Goal: Check status

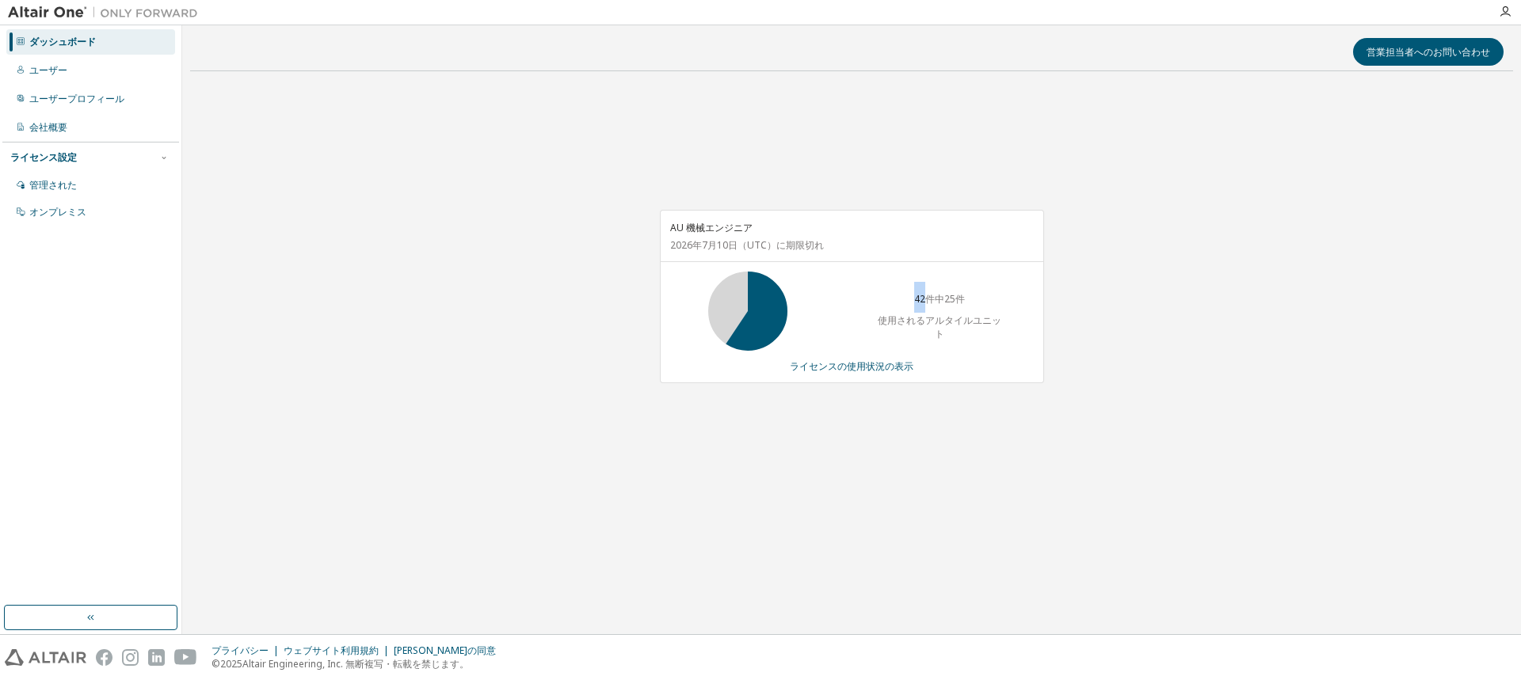
click at [468, 301] on div "AU 機械エンジニア [DATE] （UTC） に期限切れ 42件中25件 使用されるアルタイルユニット ライセンスの使用状況の表示" at bounding box center [851, 305] width 1323 height 442
drag, startPoint x: 0, startPoint y: 0, endPoint x: 470, endPoint y: 302, distance: 558.2
click at [470, 301] on div "AU 機械エンジニア [DATE] （UTC） に期限切れ 42件中25件 使用されるアルタイルユニット ライセンスの使用状況の表示" at bounding box center [851, 305] width 1323 height 442
click at [914, 475] on div "AU 機械エンジニア [DATE] （UTC） に期限切れ 42件中25件 使用されるアルタイルユニット ライセンスの使用状況の表示" at bounding box center [851, 305] width 1323 height 442
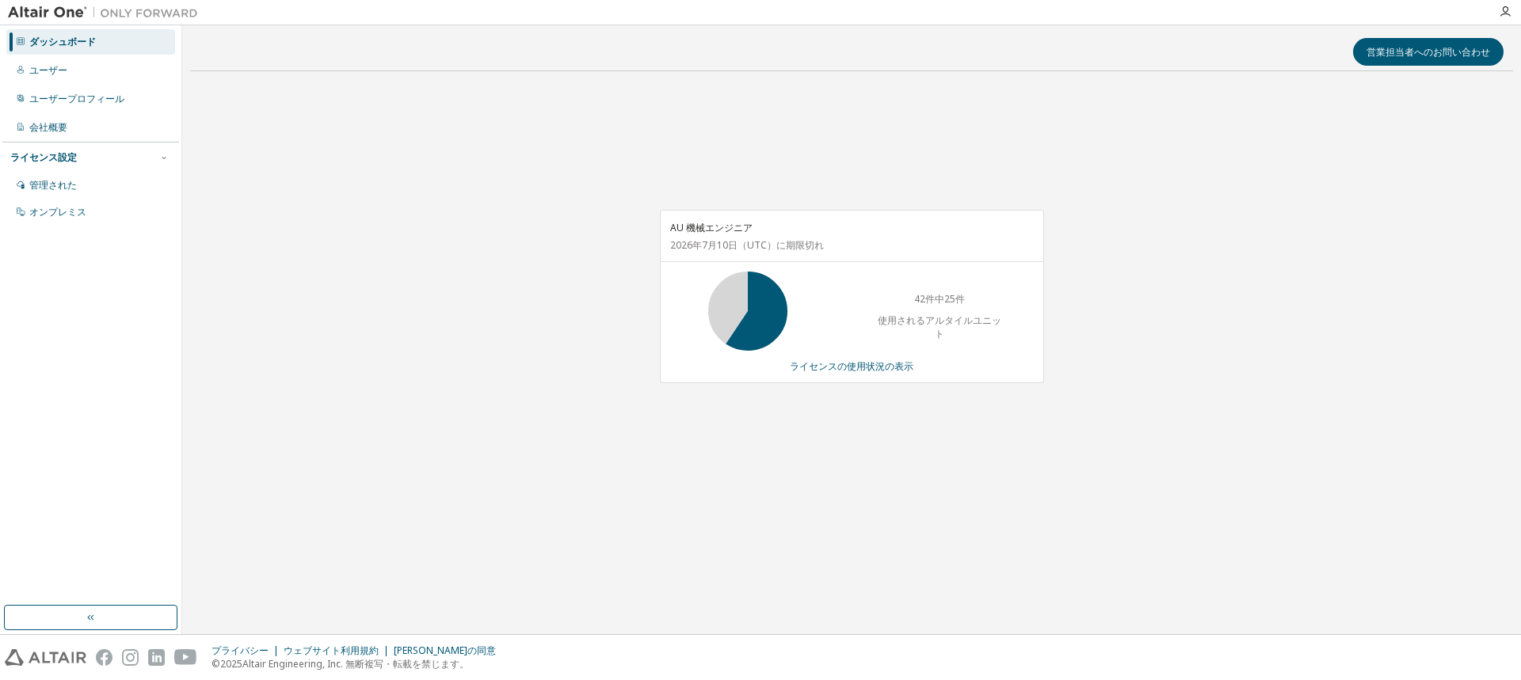
click at [899, 546] on div "営業担当者へのお問い合わせ AU 機械エンジニア [DATE] （UTC） に期限切れ 42件中25件 使用されるアルタイルユニット ライセンスの使用状況の表示" at bounding box center [851, 329] width 1323 height 593
click at [864, 360] on font "ライセンスの使用状況の表示" at bounding box center [852, 366] width 124 height 13
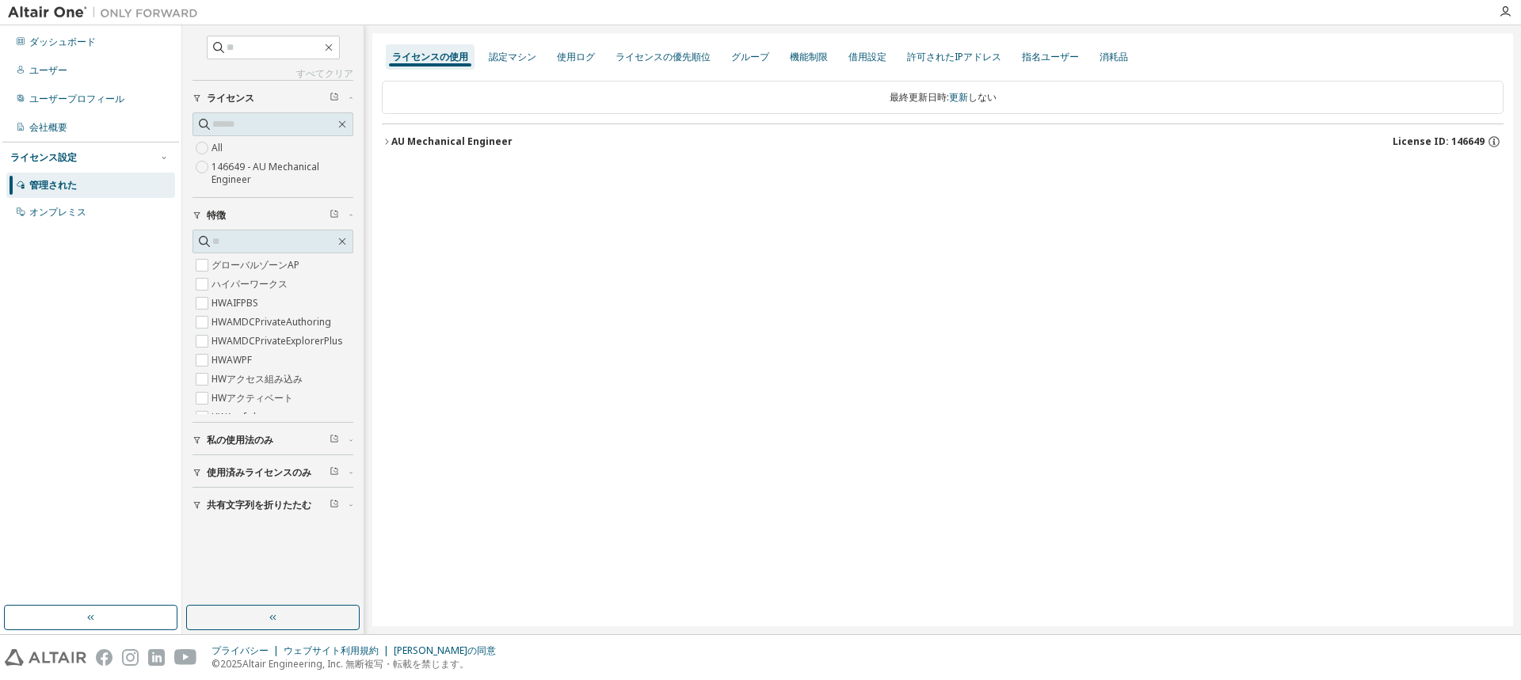
click at [385, 142] on icon "button" at bounding box center [387, 142] width 10 height 10
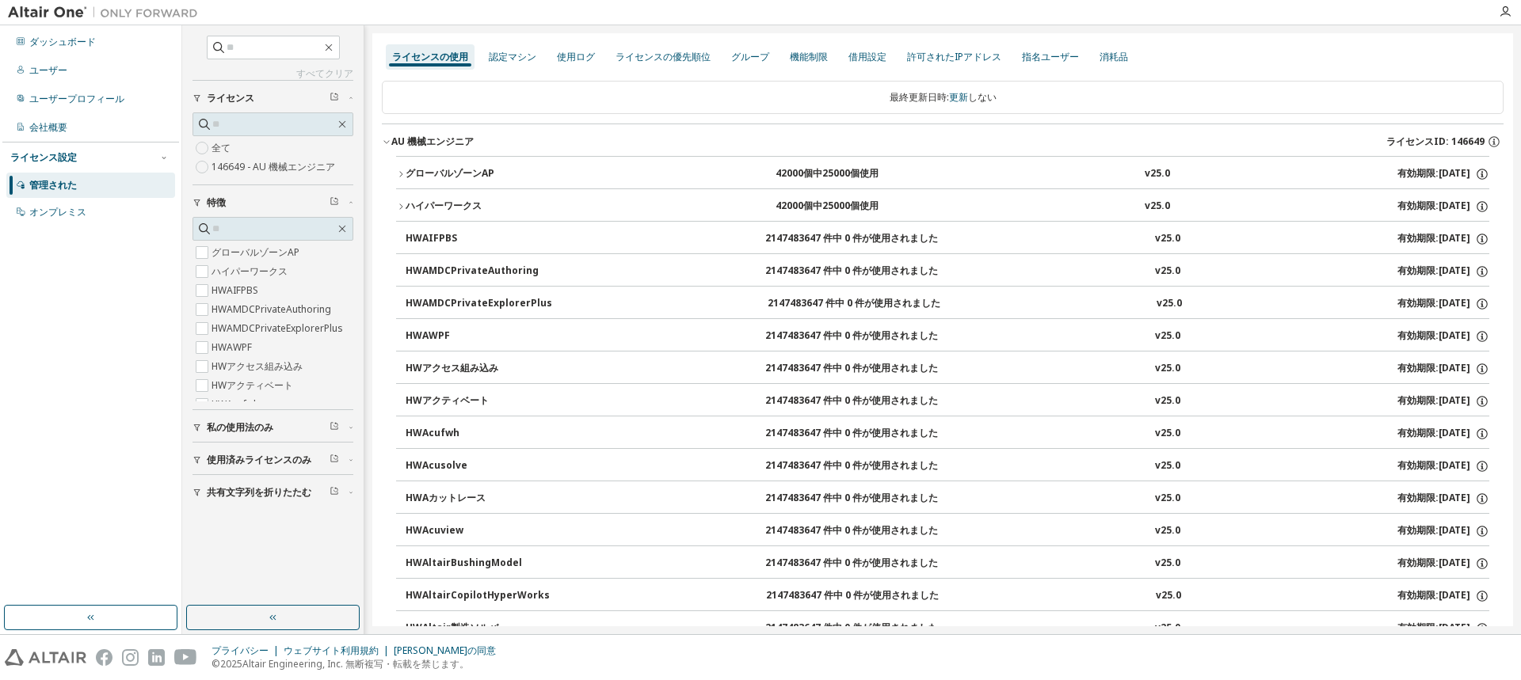
click at [401, 179] on button "グローバルゾーンAP 42000個中25000個使用 v25.0 有効期限: [DATE]" at bounding box center [942, 174] width 1093 height 35
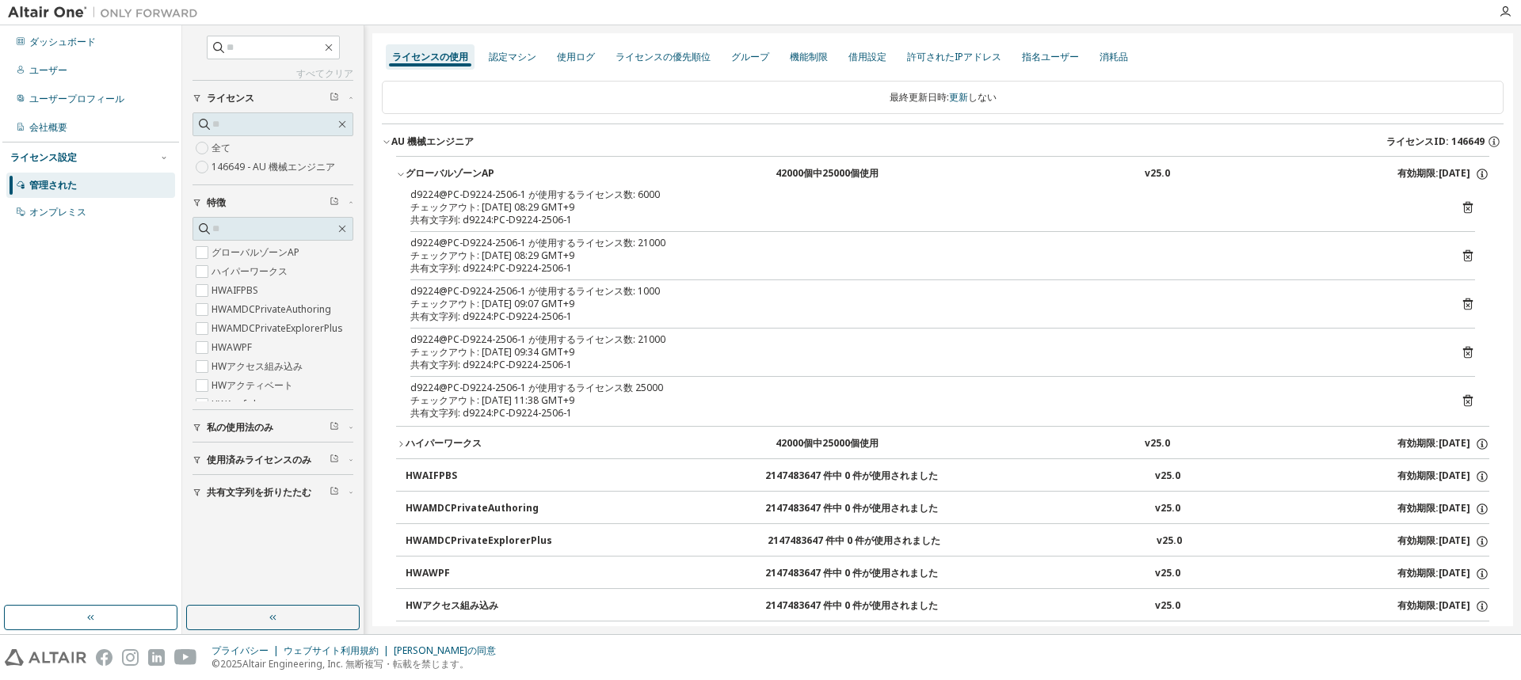
click at [401, 179] on button "グローバルゾーンAP 42000個中25000個使用 v25.0 有効期限: [DATE]" at bounding box center [942, 174] width 1093 height 35
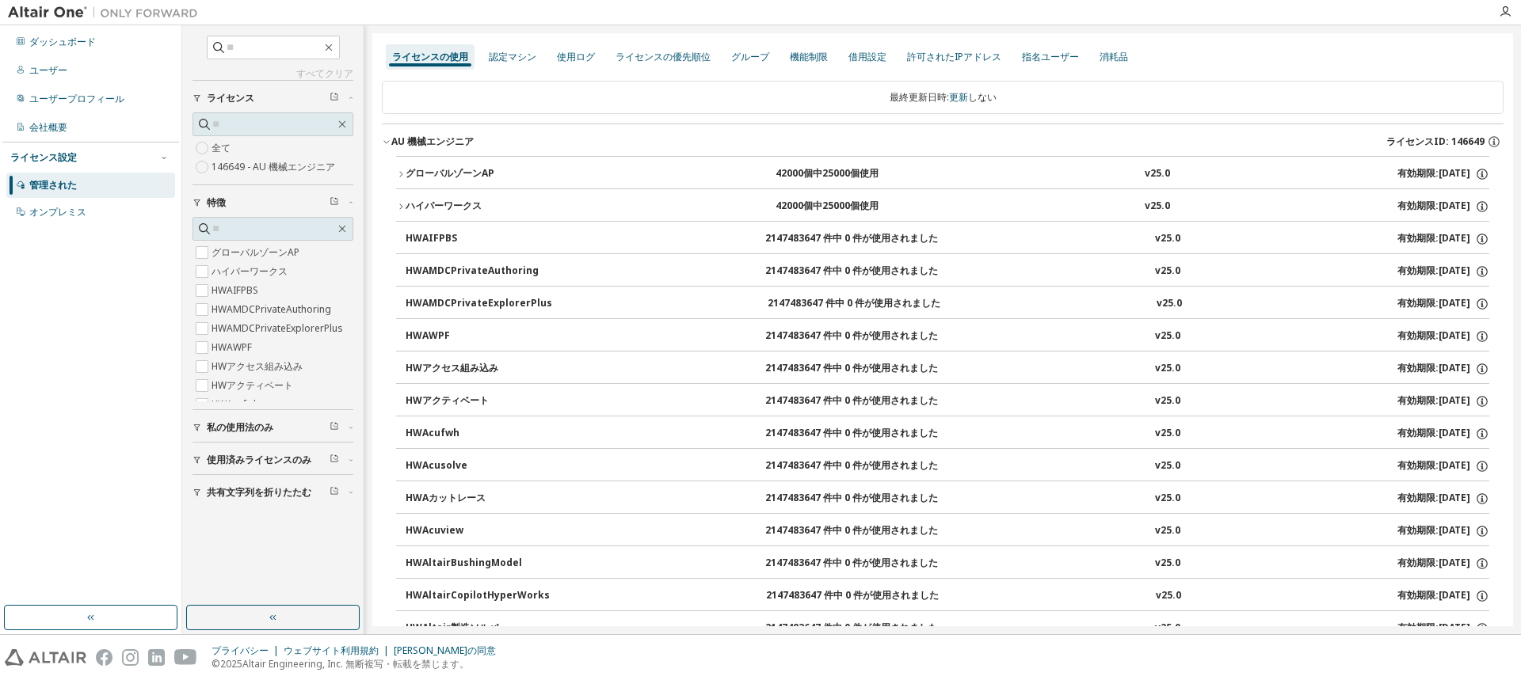
click at [402, 206] on icon "button" at bounding box center [401, 207] width 10 height 10
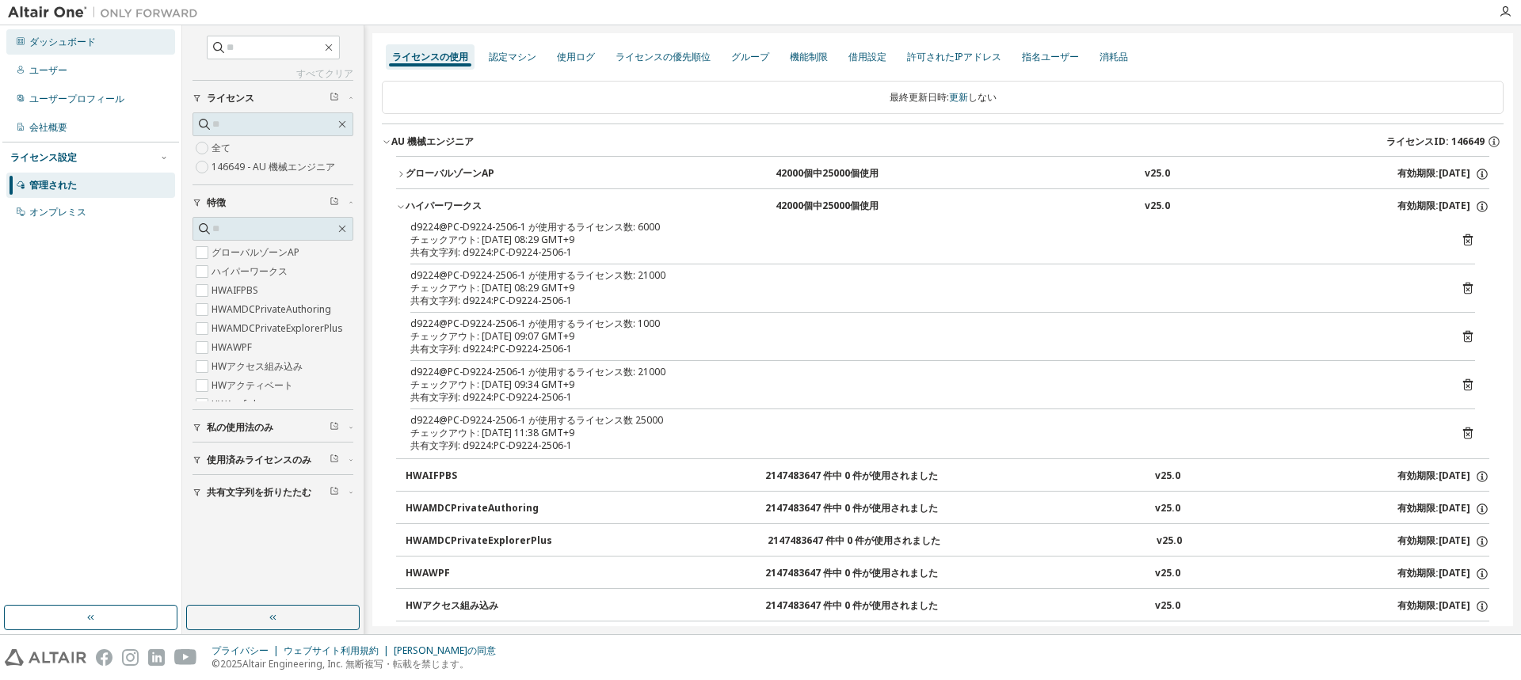
click at [59, 40] on font "ダッシュボード" at bounding box center [62, 41] width 67 height 13
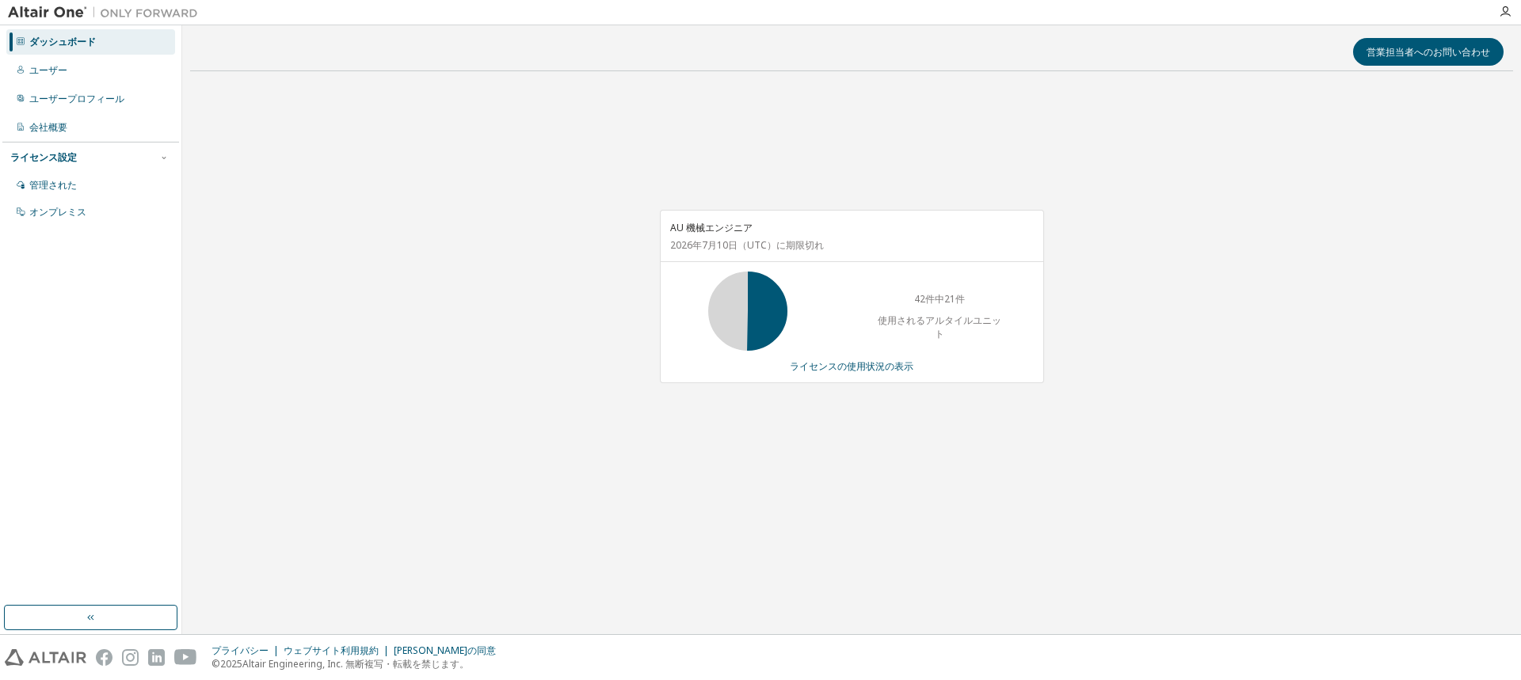
click at [536, 370] on div "AU 機械エンジニア 2026年7月10日 （UTC） に期限切れ 42件中21件 使用されるアルタイルユニット ライセンスの使用状況の表示" at bounding box center [851, 305] width 1323 height 442
click at [676, 573] on div "営業担当者へのお問い合わせ AU 機械エンジニア [DATE] （UTC） に期限切れ 42件中21件 使用されるアルタイルユニット ライセンスの使用状況の表示" at bounding box center [851, 329] width 1323 height 593
click at [586, 534] on div "営業担当者へのお問い合わせ AU 機械エンジニア [DATE] （UTC） に期限切れ 42件中21件 使用されるアルタイルユニット ライセンスの使用状況の表示" at bounding box center [851, 329] width 1323 height 593
